Goal: Transaction & Acquisition: Obtain resource

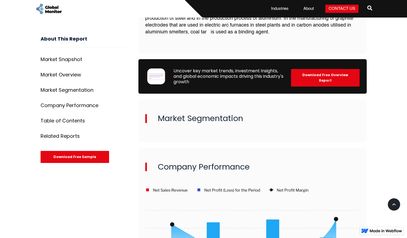
scroll to position [390, 0]
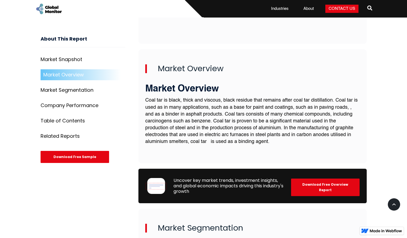
click at [308, 186] on div "Download Free Overview Report" at bounding box center [325, 187] width 68 height 18
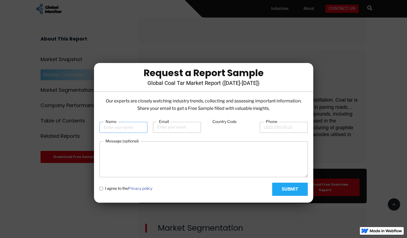
click at [117, 127] on input "Name" at bounding box center [123, 127] width 48 height 11
type input "Geeta"
type input "[PERSON_NAME][EMAIL_ADDRESS][DOMAIN_NAME]"
click at [278, 125] on input "Phone" at bounding box center [284, 127] width 48 height 11
type input "9168072286"
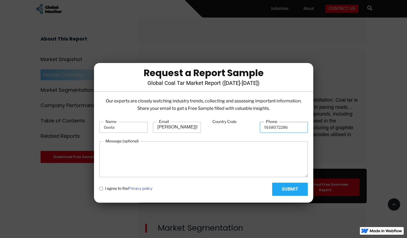
type input "91"
click at [263, 128] on input "9168072286" at bounding box center [284, 127] width 48 height 11
type input "[PHONE_NUMBER]"
click at [257, 169] on textarea "Message (optional)" at bounding box center [203, 159] width 208 height 36
click at [100, 188] on policy "I agree to the Privacy policy" at bounding box center [101, 189] width 4 height 4
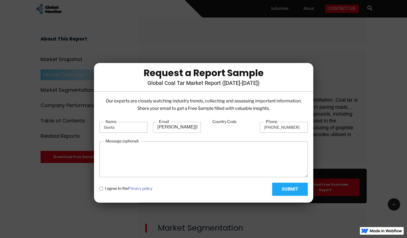
checkbox policy "true"
click at [143, 163] on textarea "Message (optional)" at bounding box center [203, 159] width 208 height 36
type textarea "I want the coal tar price sample data for [GEOGRAPHIC_DATA]"
click at [286, 189] on input "Submit" at bounding box center [290, 189] width 36 height 13
type input "Please wait..."
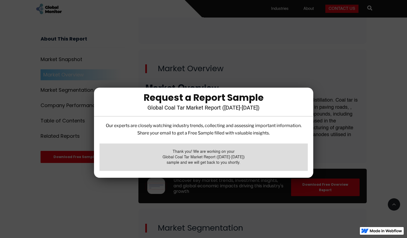
click at [260, 196] on div at bounding box center [203, 119] width 407 height 238
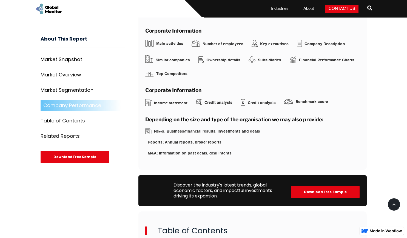
scroll to position [911, 0]
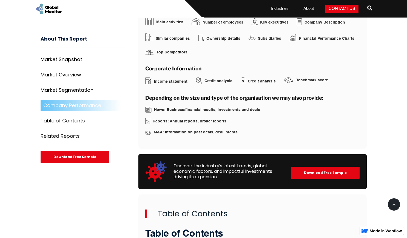
click at [306, 172] on div "Download Free Sample" at bounding box center [325, 173] width 68 height 12
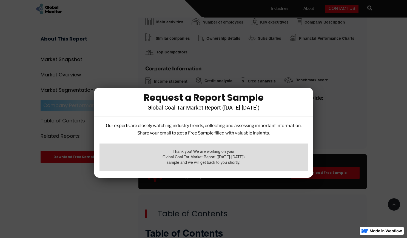
click at [352, 137] on div at bounding box center [203, 119] width 407 height 238
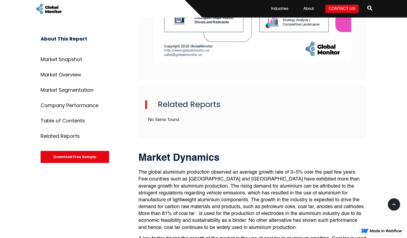
scroll to position [1841, 0]
